Goal: Download file/media

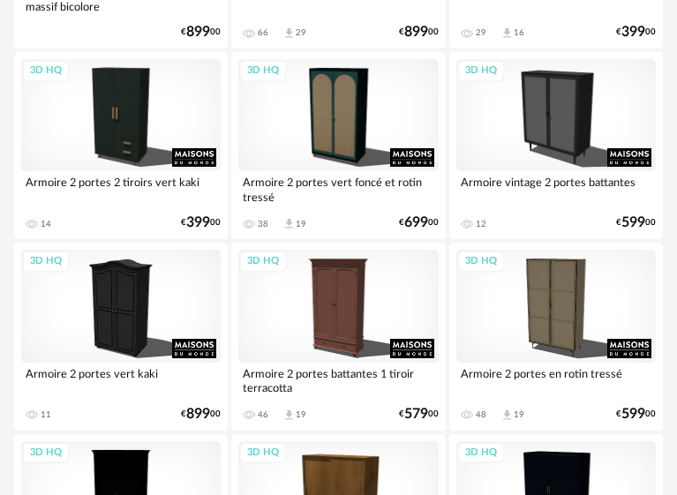
scroll to position [883, 0]
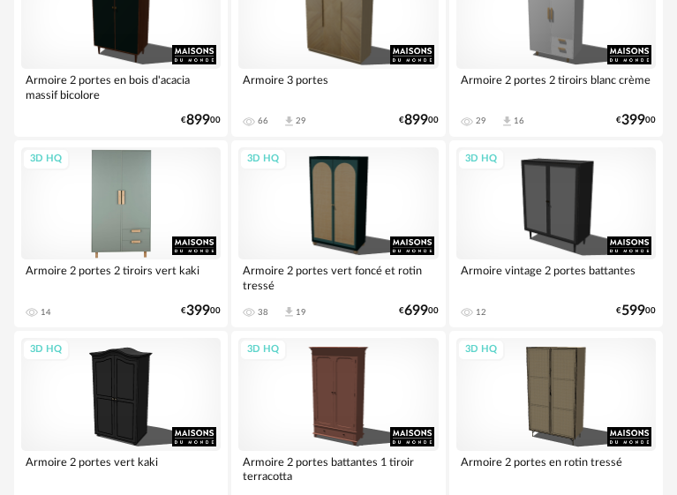
click at [125, 220] on div "3D HQ" at bounding box center [120, 203] width 199 height 112
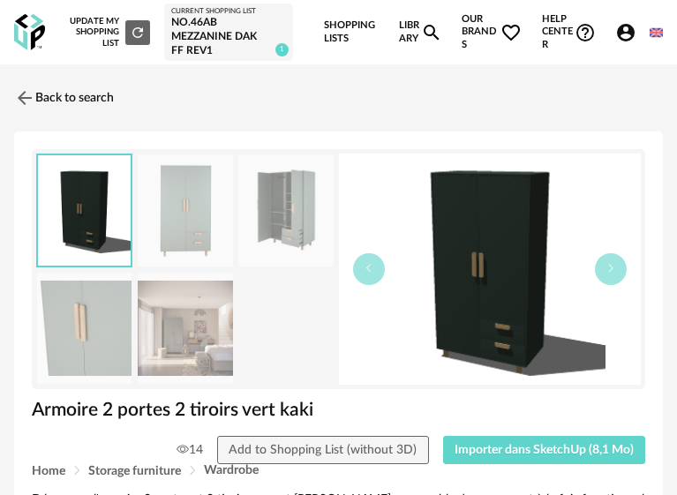
click at [194, 222] on img at bounding box center [185, 210] width 94 height 112
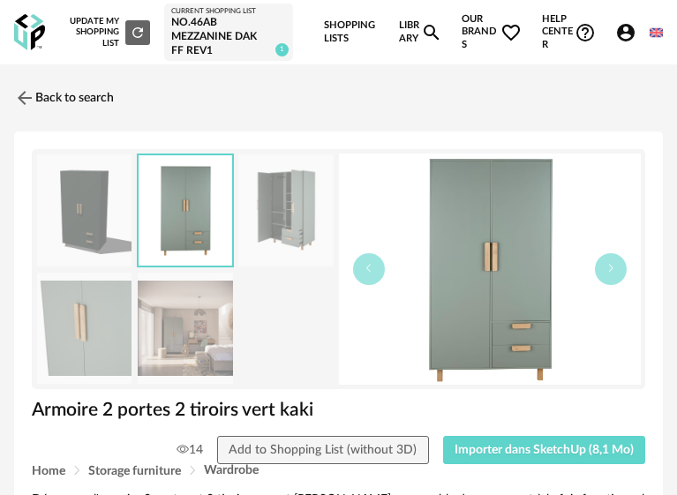
click at [287, 222] on img at bounding box center [285, 210] width 94 height 112
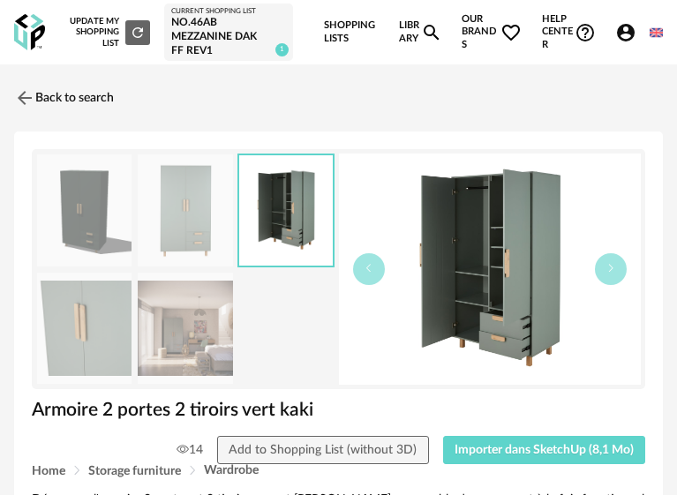
click at [84, 329] on img at bounding box center [84, 329] width 94 height 112
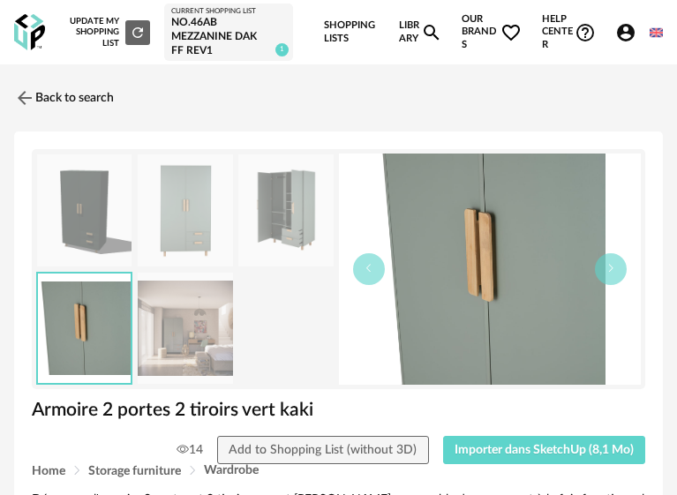
click at [306, 207] on img at bounding box center [285, 210] width 94 height 112
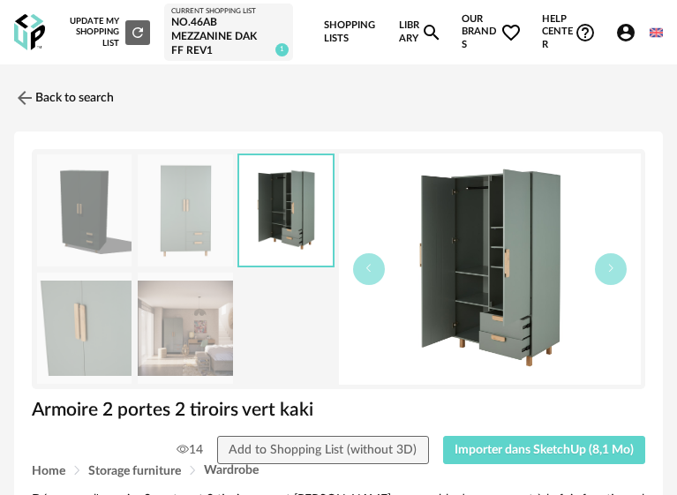
click at [182, 348] on img at bounding box center [185, 329] width 94 height 112
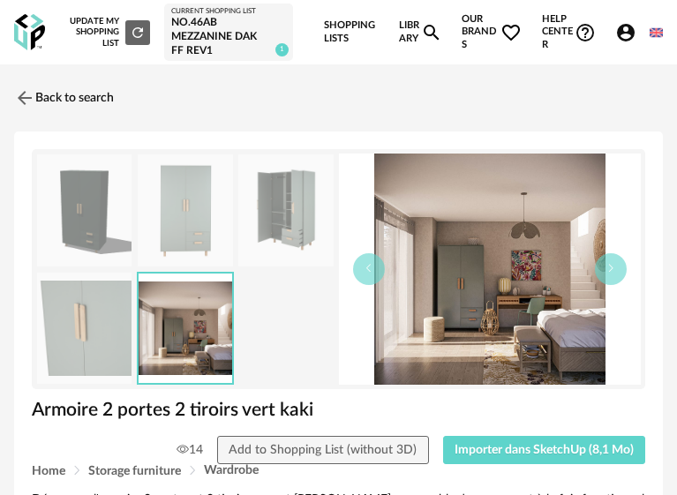
click at [459, 294] on img at bounding box center [490, 269] width 303 height 231
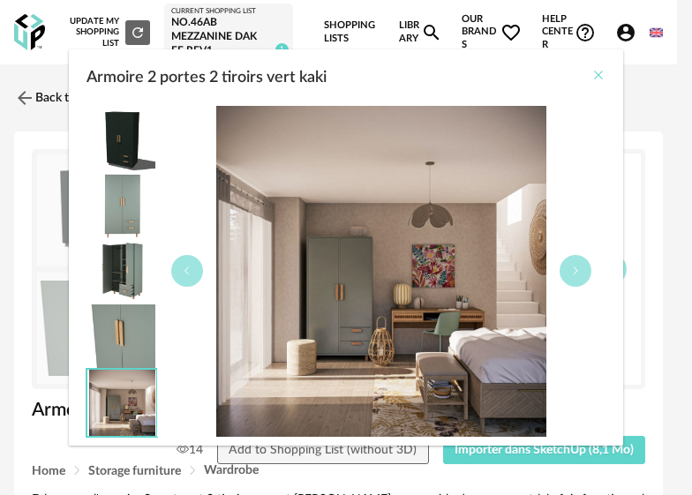
click at [600, 76] on icon "Close" at bounding box center [598, 75] width 14 height 14
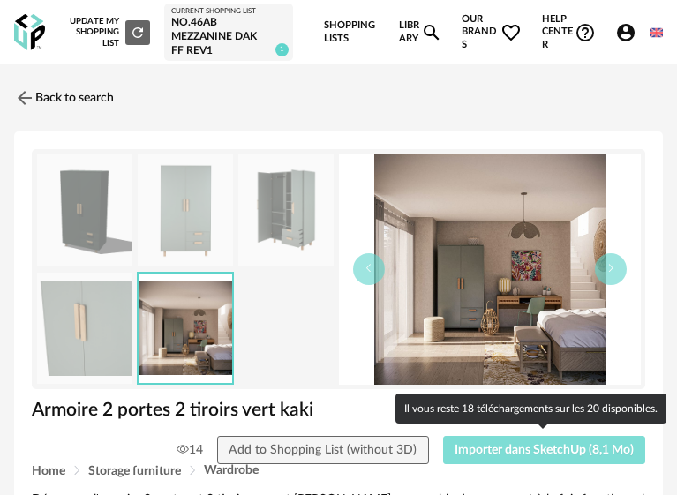
click at [523, 447] on span "Importer dans SketchUp (8,1 Mo)" at bounding box center [544, 450] width 179 height 12
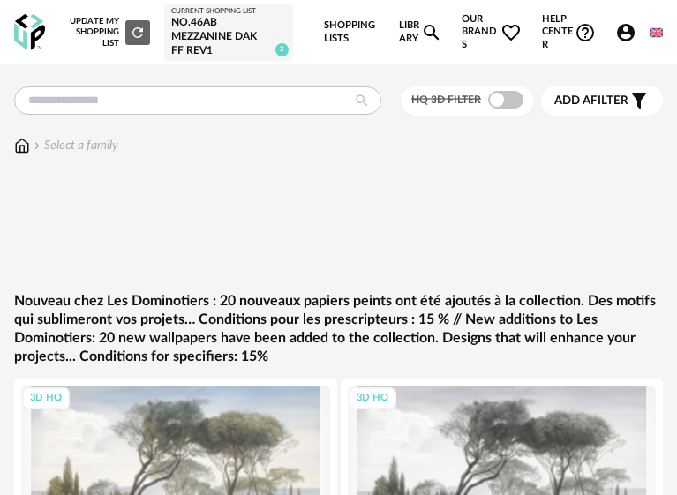
click at [19, 144] on img at bounding box center [22, 146] width 16 height 18
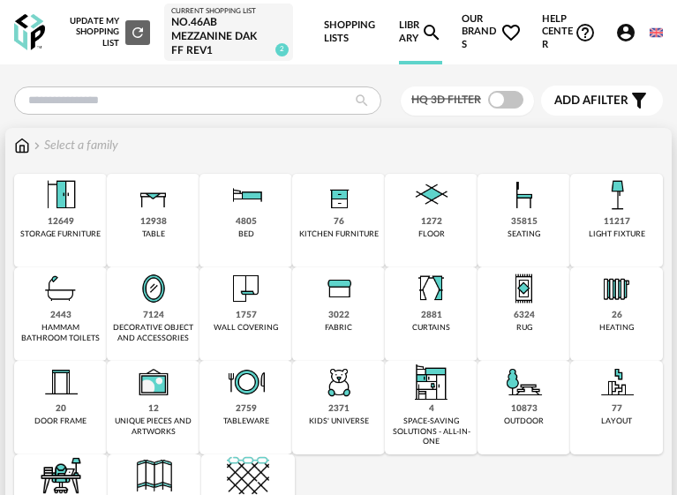
click at [513, 216] on div "35815" at bounding box center [524, 221] width 26 height 11
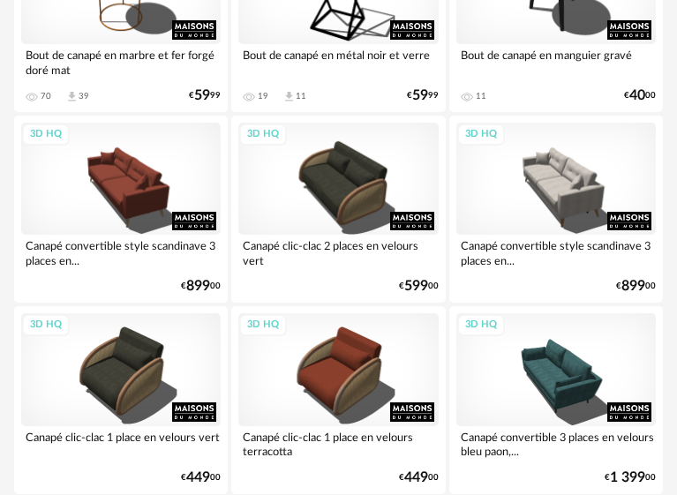
scroll to position [6497, 0]
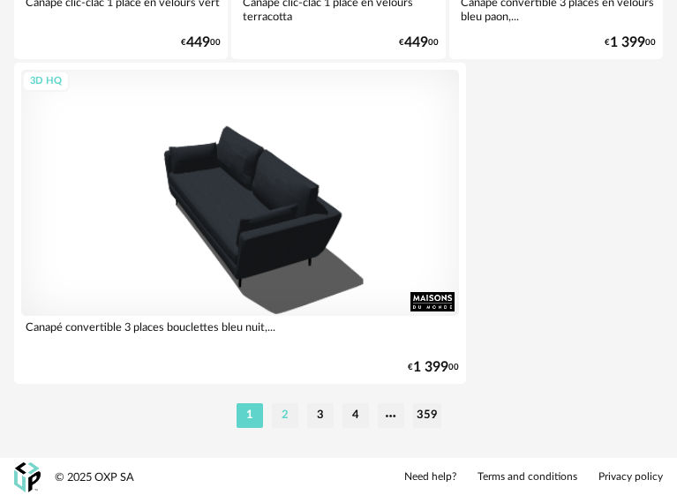
click at [287, 413] on li "2" at bounding box center [285, 415] width 26 height 25
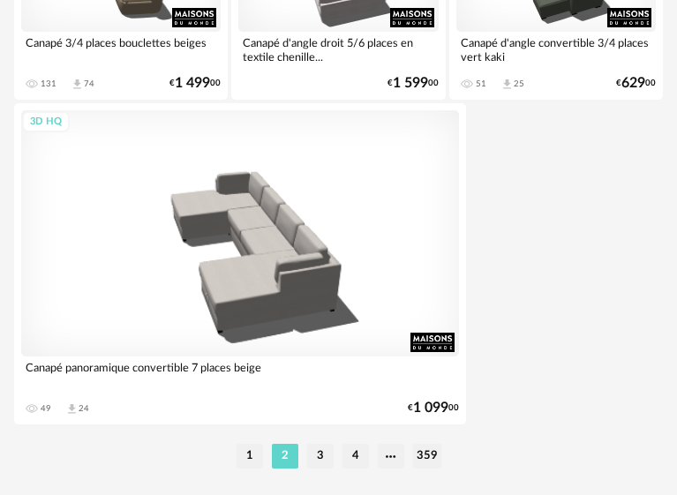
scroll to position [6497, 0]
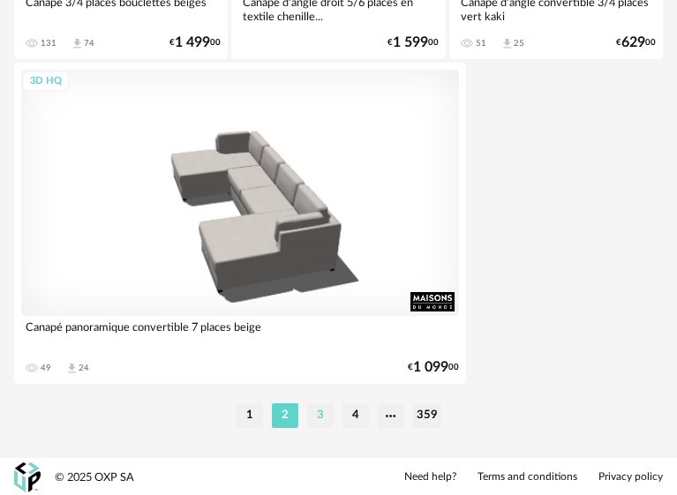
click at [323, 421] on li "3" at bounding box center [320, 415] width 26 height 25
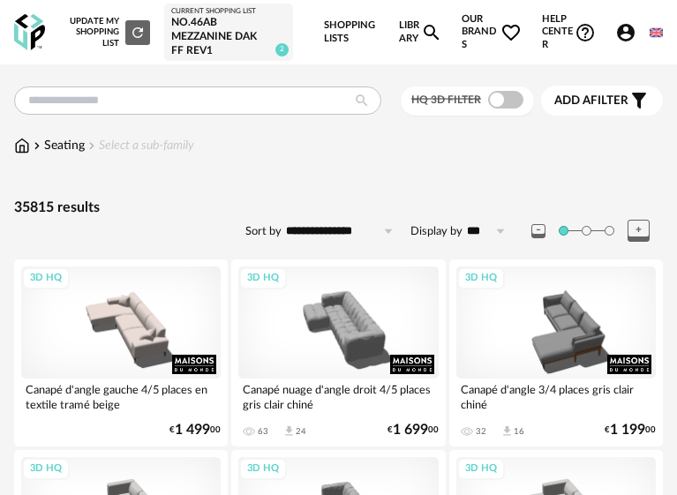
click at [388, 229] on icon at bounding box center [388, 231] width 22 height 28
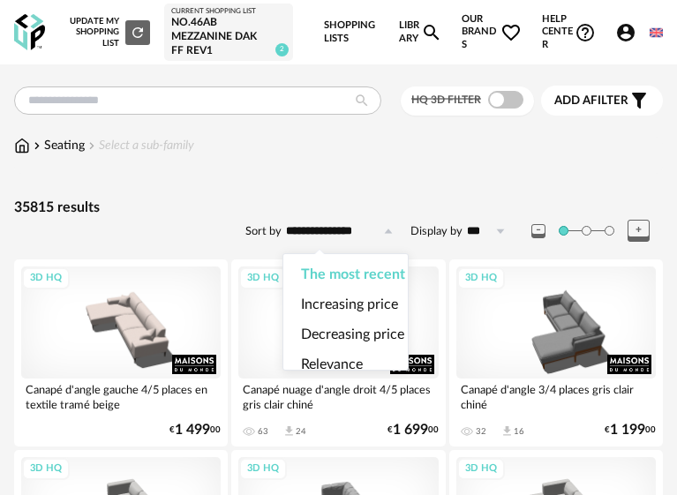
click at [388, 229] on icon at bounding box center [388, 231] width 22 height 28
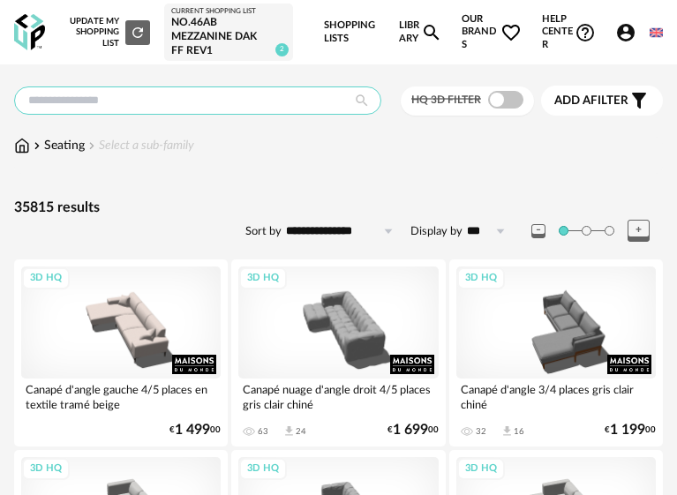
click at [309, 91] on input "text" at bounding box center [197, 101] width 367 height 28
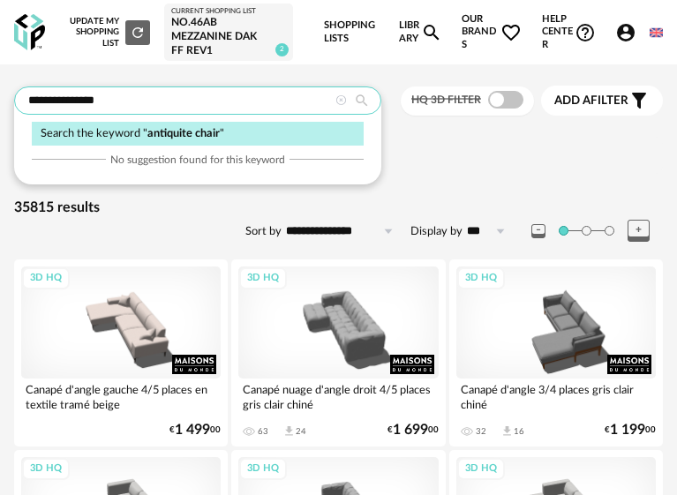
type input "**********"
type input "*********"
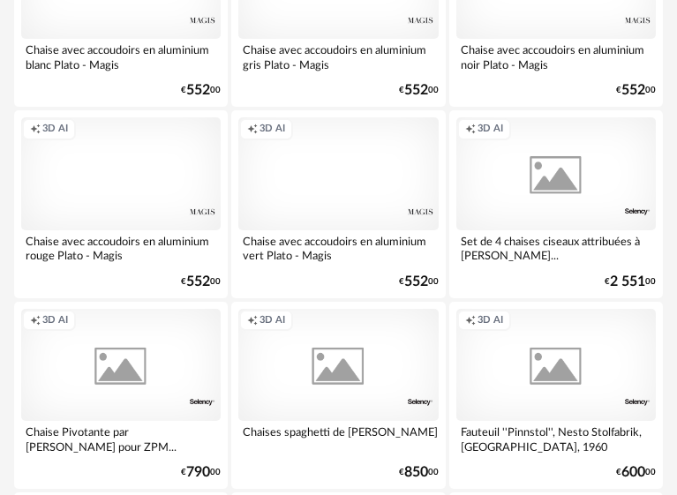
scroll to position [1677, 0]
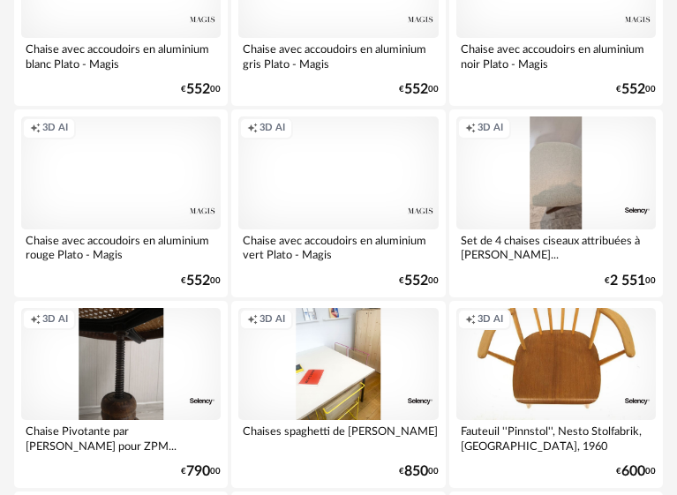
click at [554, 365] on div "Creation icon 3D AI" at bounding box center [555, 364] width 199 height 112
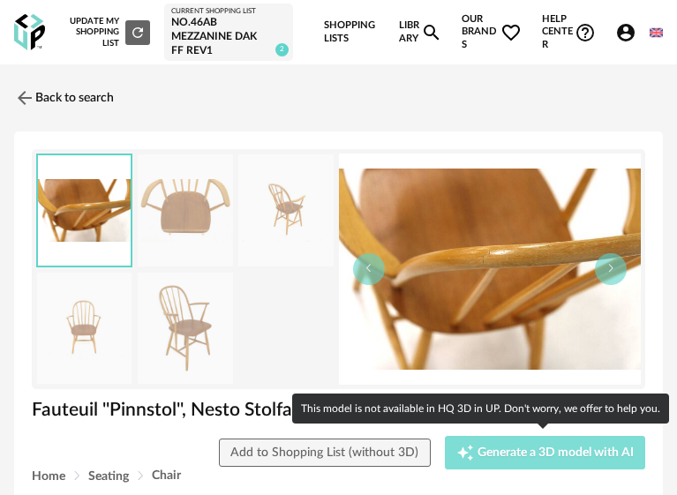
click at [552, 459] on div "Creation icon Generate a 3D model with AI" at bounding box center [544, 453] width 177 height 18
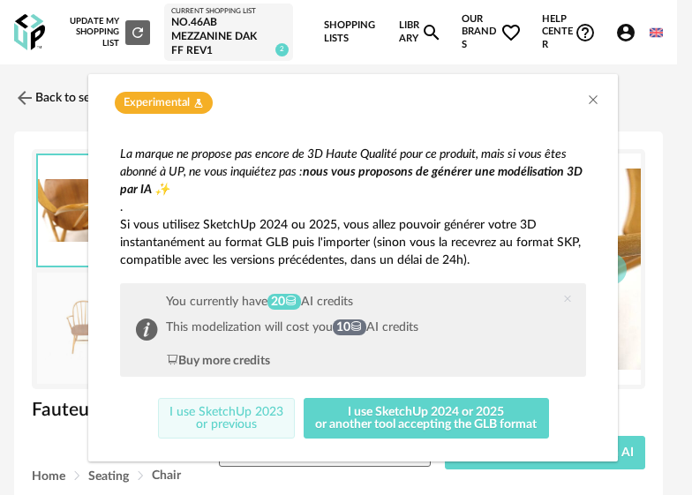
click at [258, 426] on button "I use SketchUp 2023 or previous" at bounding box center [227, 418] width 138 height 41
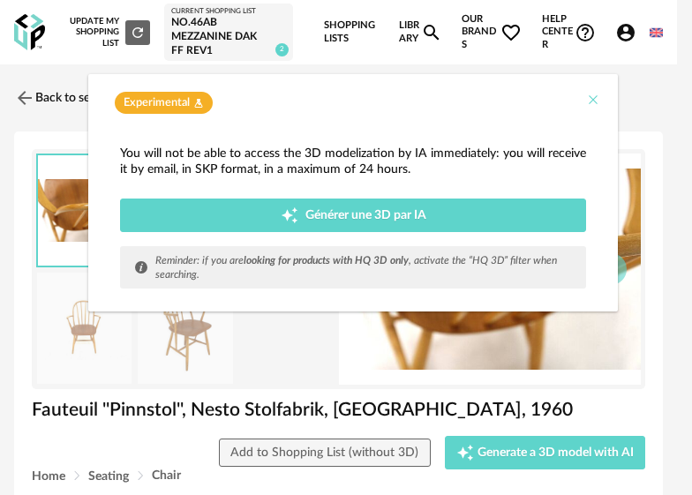
click at [597, 104] on icon "Close" at bounding box center [593, 100] width 14 height 14
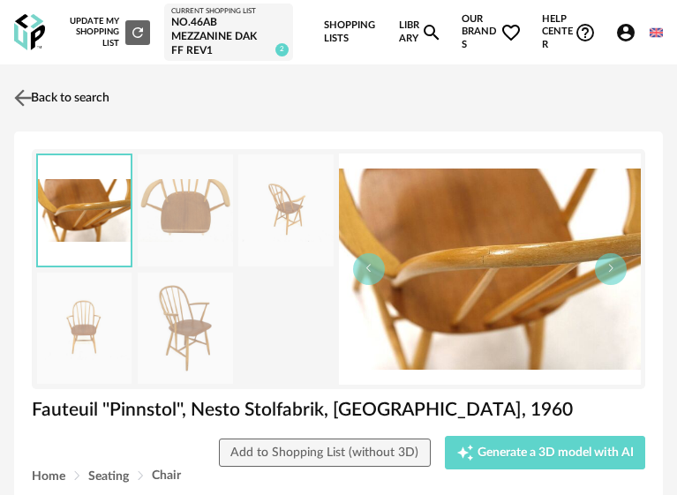
click at [14, 96] on img at bounding box center [24, 99] width 26 height 26
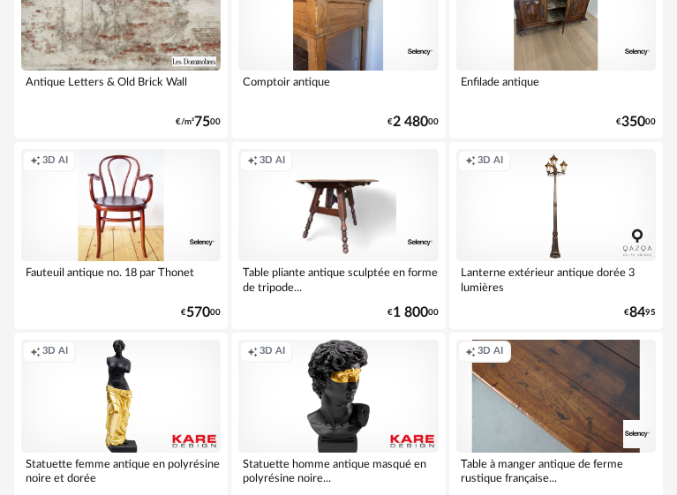
scroll to position [3142, 0]
